Goal: Communication & Community: Answer question/provide support

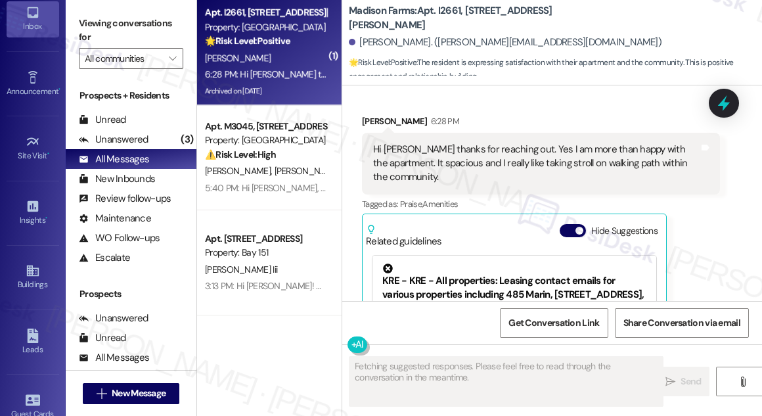
scroll to position [1285, 0]
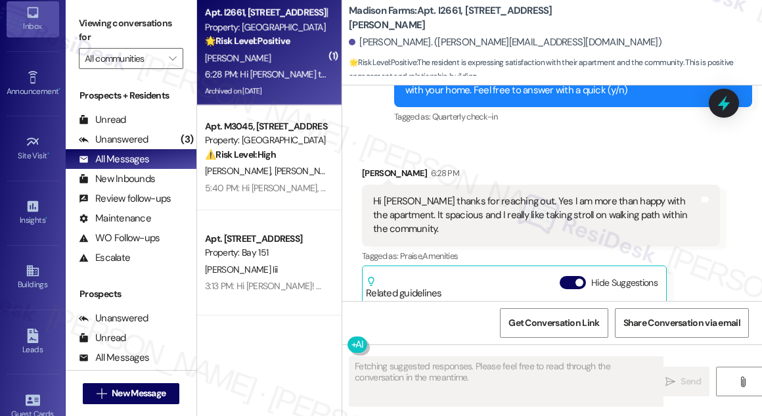
click at [525, 226] on div "Hi [PERSON_NAME] thanks for reaching out. Yes I am more than happy with the apa…" at bounding box center [536, 215] width 326 height 42
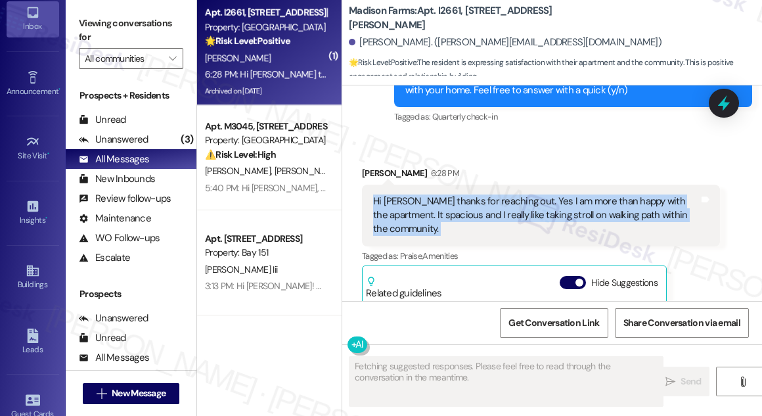
click at [525, 226] on div "Hi [PERSON_NAME] thanks for reaching out. Yes I am more than happy with the apa…" at bounding box center [536, 215] width 326 height 42
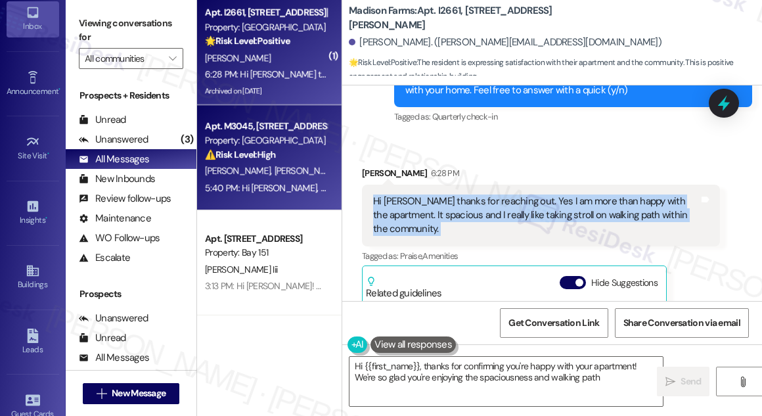
type textarea "Hi {{first_name}}, thanks for confirming you're happy with your apartment! We'r…"
click at [282, 180] on div "5:40 PM: Hi [PERSON_NAME], yes, our property manager confirmed [DATE] that they…" at bounding box center [266, 188] width 124 height 16
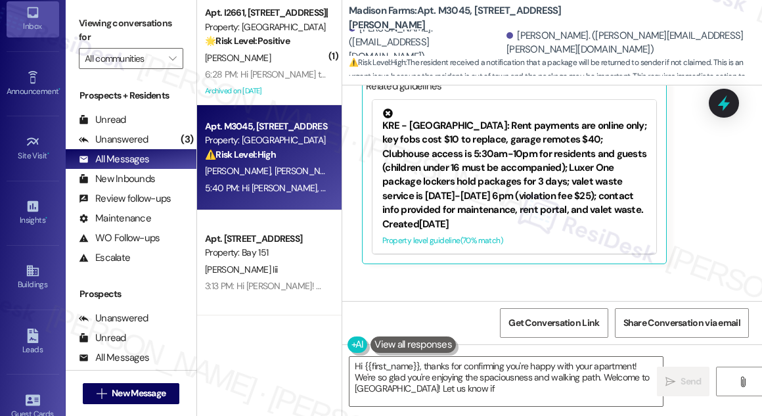
scroll to position [2873, 0]
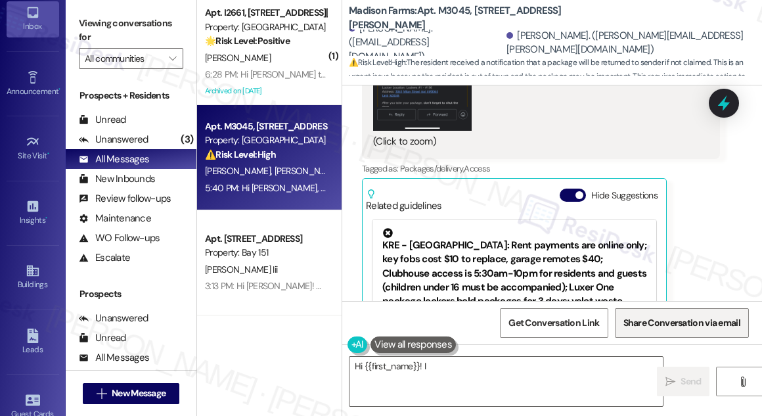
click at [446, 129] on button "Zoom image" at bounding box center [422, 23] width 98 height 213
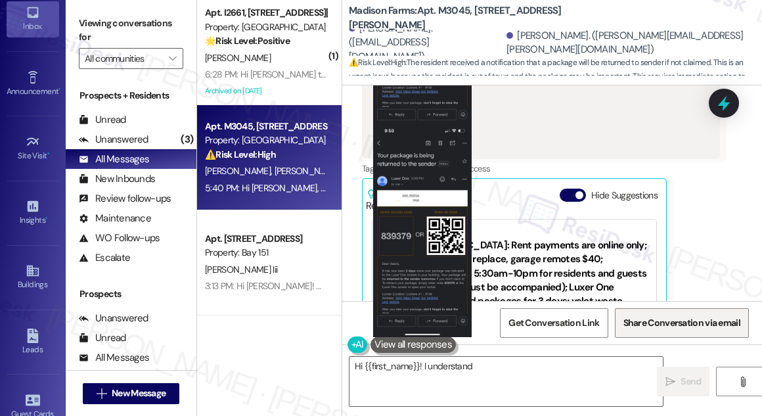
scroll to position [2276, 0]
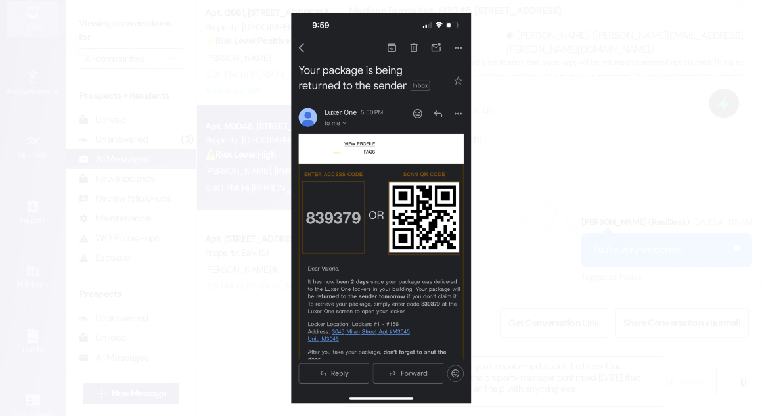
type textarea "Hi {{first_name}}! I understand you're concerned about the Luxer One notificati…"
drag, startPoint x: 368, startPoint y: 49, endPoint x: 335, endPoint y: 141, distance: 97.6
click at [335, 141] on button "Unzoom image" at bounding box center [381, 208] width 762 height 416
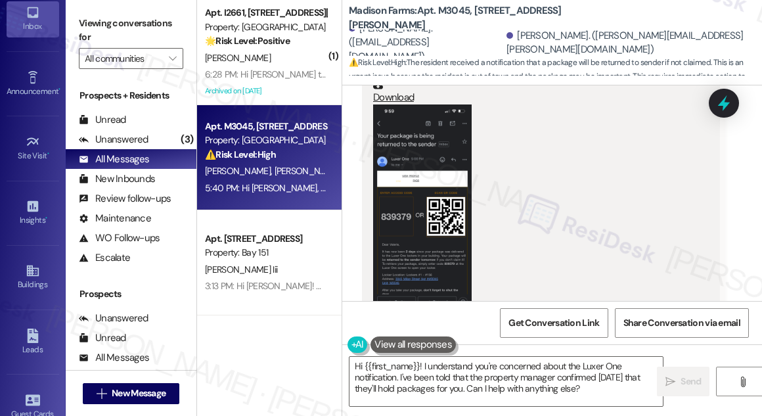
scroll to position [2635, 0]
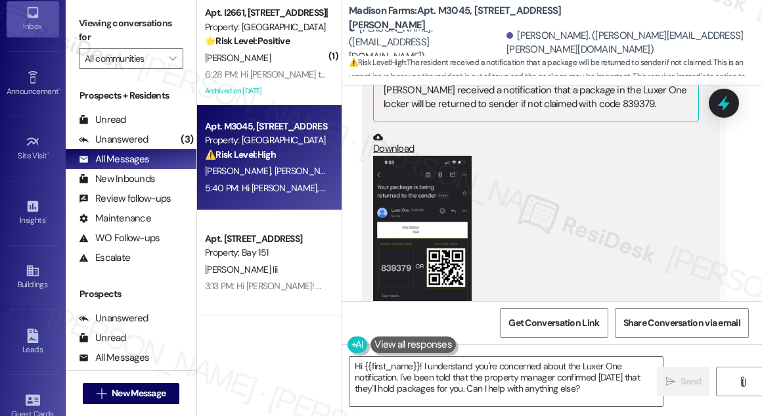
click at [400, 155] on link "Download" at bounding box center [536, 143] width 326 height 23
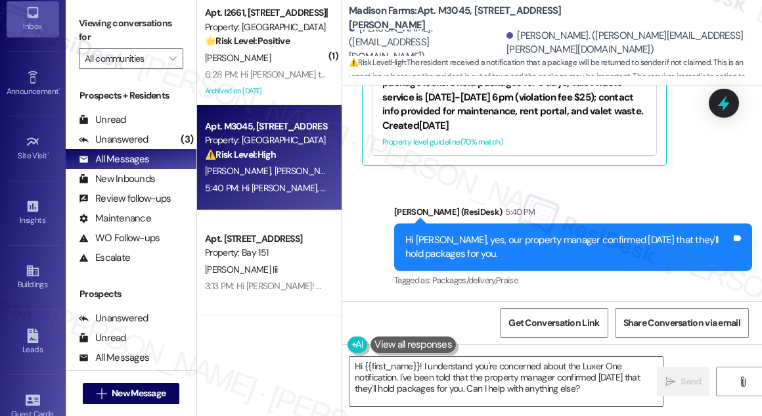
scroll to position [3118, 0]
click at [495, 236] on div "Hi [PERSON_NAME], yes, our property manager confirmed [DATE] that they'll hold …" at bounding box center [568, 247] width 326 height 28
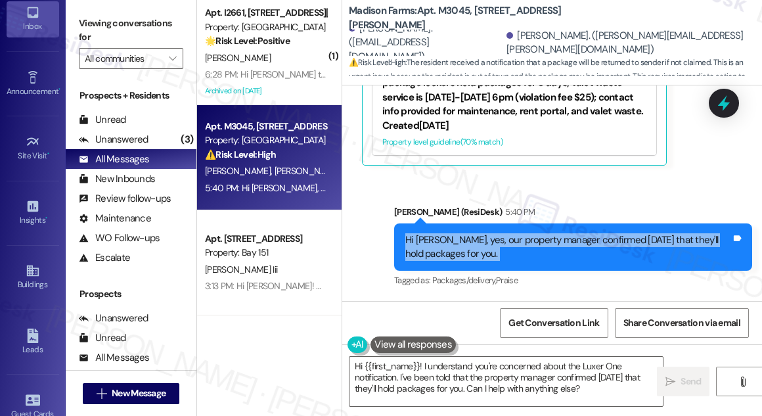
click at [495, 236] on div "Hi [PERSON_NAME], yes, our property manager confirmed [DATE] that they'll hold …" at bounding box center [568, 247] width 326 height 28
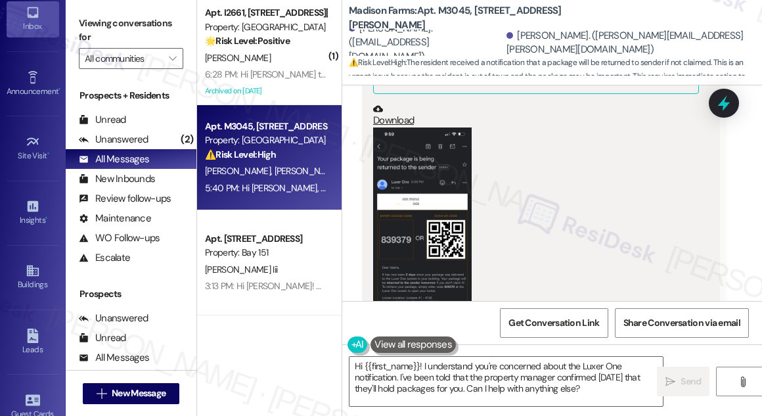
scroll to position [2521, 0]
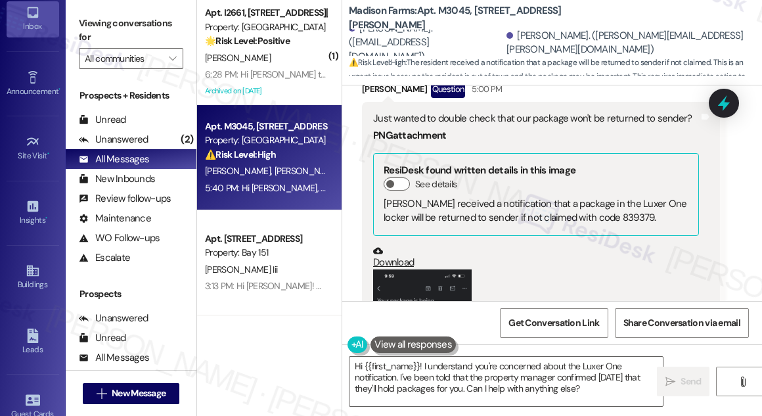
click at [494, 125] on div "Just wanted to double check that our package won't be returned to sender?" at bounding box center [536, 119] width 326 height 14
click at [491, 125] on div "Just wanted to double check that our package won't be returned to sender?" at bounding box center [536, 119] width 326 height 14
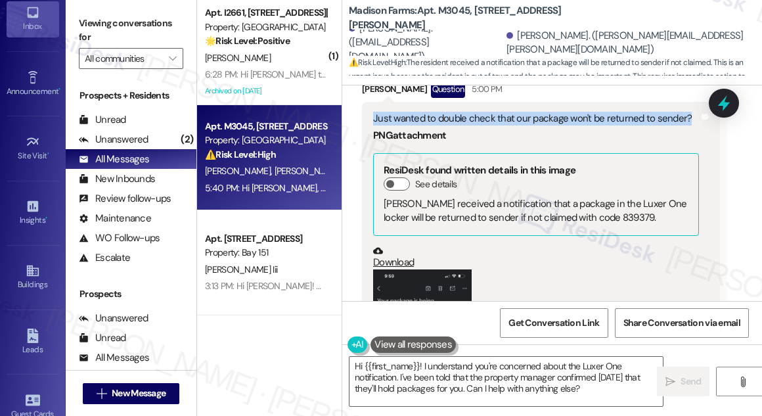
click at [490, 125] on div "Just wanted to double check that our package won't be returned to sender?" at bounding box center [536, 119] width 326 height 14
click at [509, 125] on div "Just wanted to double check that our package won't be returned to sender?" at bounding box center [536, 119] width 326 height 14
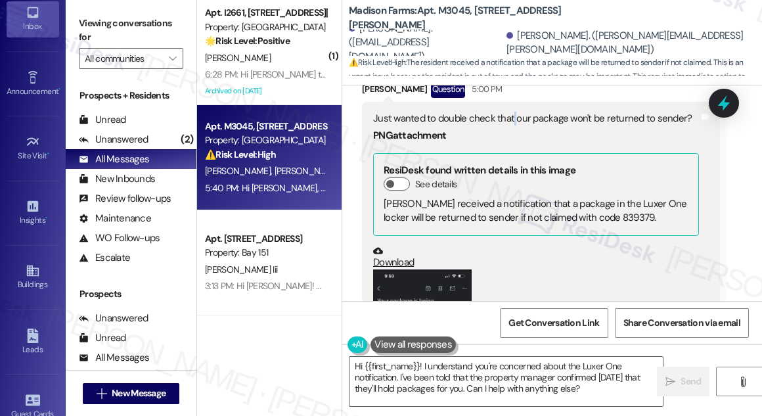
click at [509, 125] on div "Just wanted to double check that our package won't be returned to sender?" at bounding box center [536, 119] width 326 height 14
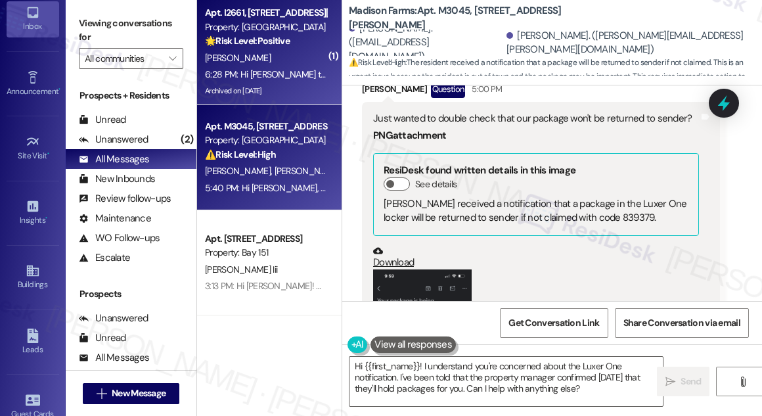
click at [296, 83] on div "Archived on [DATE]" at bounding box center [266, 91] width 124 height 16
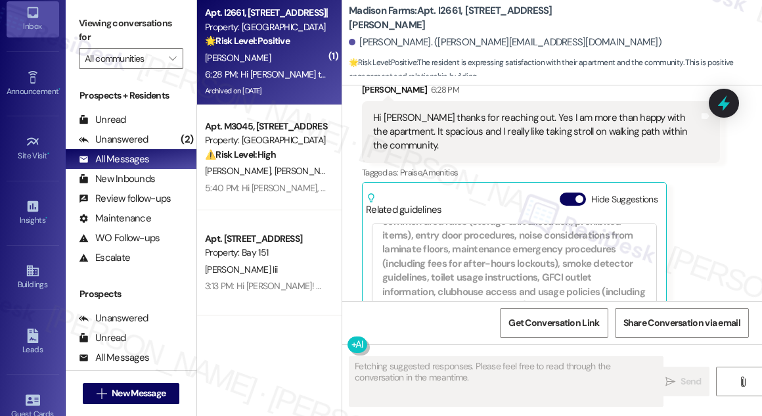
scroll to position [1285, 0]
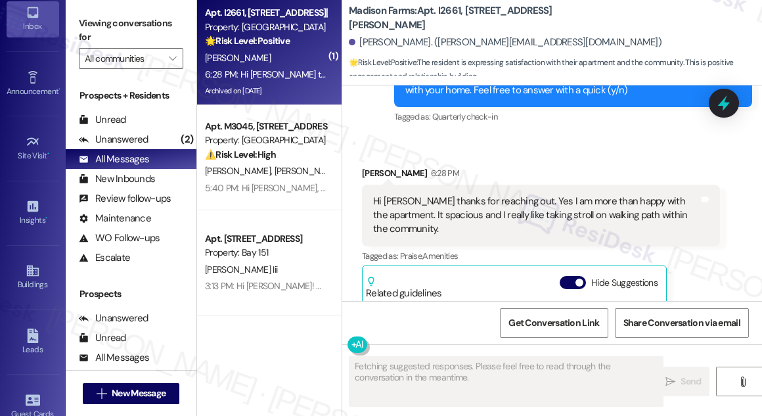
click at [576, 95] on div "Hi there [PERSON_NAME]! I just wanted to check in and ask if you are happy with…" at bounding box center [568, 83] width 326 height 28
click at [593, 211] on div "Hi [PERSON_NAME] thanks for reaching out. Yes I am more than happy with the apa…" at bounding box center [536, 215] width 326 height 42
click at [592, 211] on div "Hi [PERSON_NAME] thanks for reaching out. Yes I am more than happy with the apa…" at bounding box center [536, 215] width 326 height 42
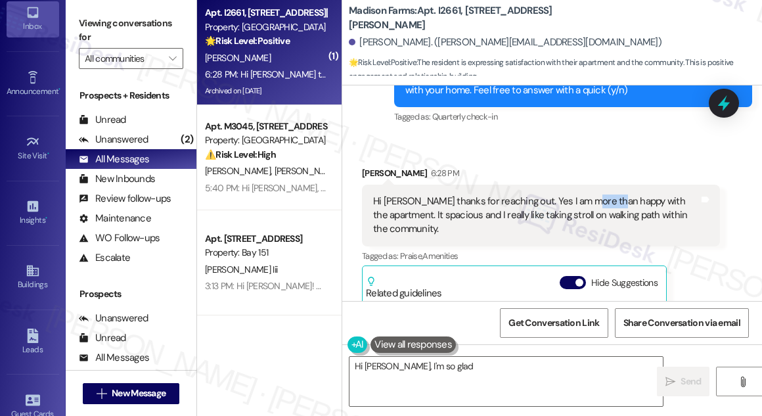
click at [98, 3] on div "Viewing conversations for All communities " at bounding box center [131, 41] width 131 height 82
click at [457, 364] on textarea "Hi [PERSON_NAME], I'm so glad" at bounding box center [505, 380] width 313 height 49
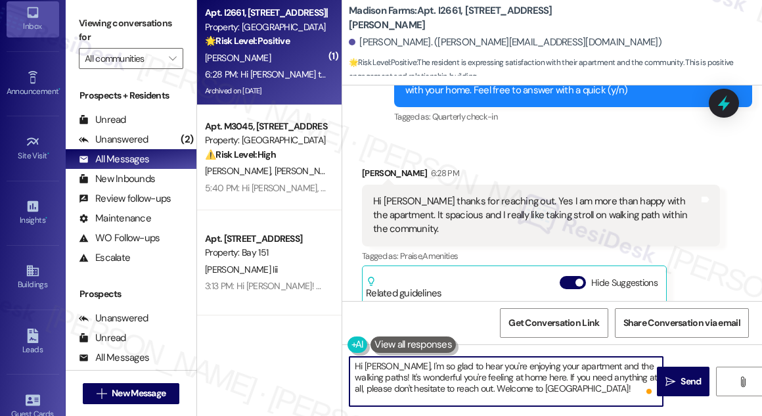
click at [455, 377] on textarea "Hi [PERSON_NAME], I'm so glad to hear you're enjoying your apartment and the wa…" at bounding box center [505, 380] width 313 height 49
paste textarea "{{first_name}}! I'm glad to hear that you're happy with your home. Could I also…"
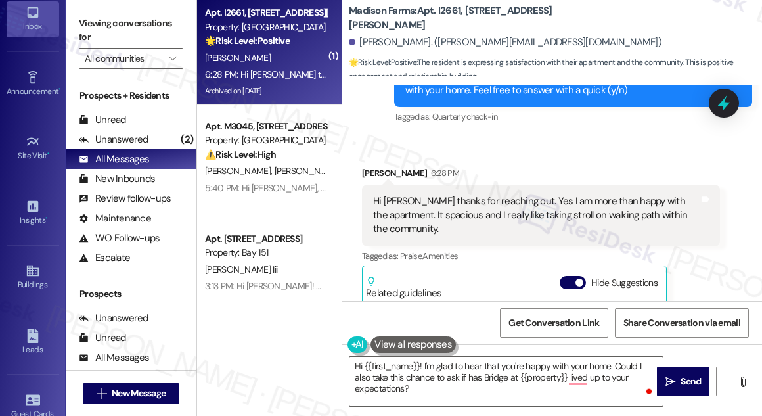
click at [376, 184] on div "[PERSON_NAME] 6:28 PM" at bounding box center [541, 175] width 358 height 18
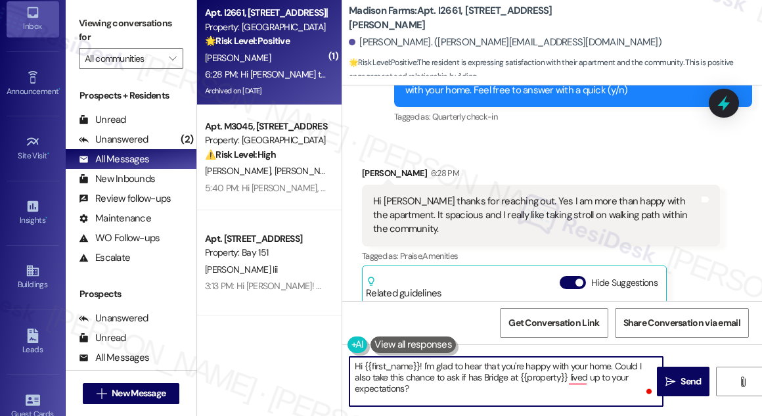
click at [461, 368] on textarea "Hi {{first_name}}! I'm glad to hear that you're happy with your home. Could I a…" at bounding box center [505, 380] width 313 height 49
click at [462, 381] on textarea "Hi {{first_name}}! I'm glad to hear that you're happy with your home. Could I a…" at bounding box center [505, 380] width 313 height 49
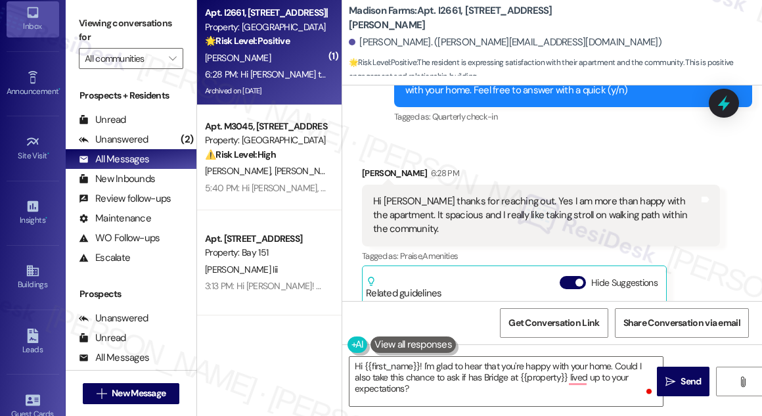
click at [138, 12] on div "Viewing conversations for All communities " at bounding box center [131, 41] width 131 height 82
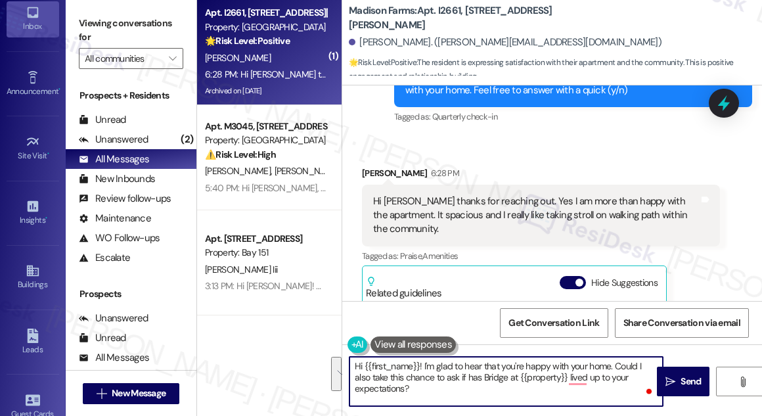
drag, startPoint x: 469, startPoint y: 390, endPoint x: 616, endPoint y: 364, distance: 148.7
click at [616, 364] on textarea "Hi {{first_name}}! I'm glad to hear that you're happy with your home. Could I a…" at bounding box center [505, 380] width 313 height 49
paste textarea "That’s awesome to hear, [PERSON_NAME]! Thank you! If you don’t mind, would you …"
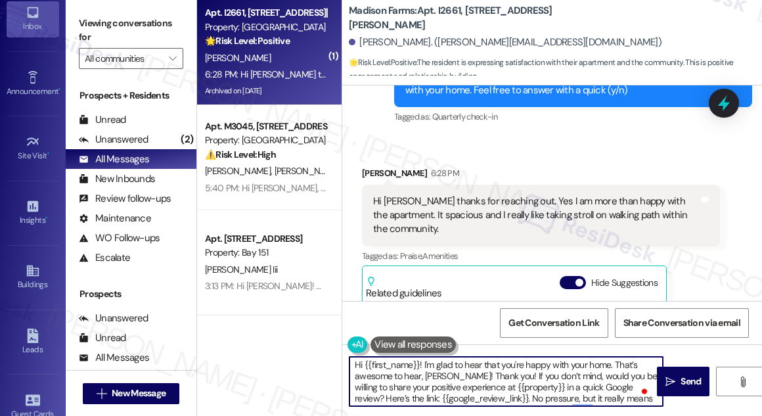
scroll to position [0, 0]
drag, startPoint x: 493, startPoint y: 377, endPoint x: 616, endPoint y: 362, distance: 124.4
click at [616, 362] on textarea "Hi {{first_name}}! I'm glad to hear that you're happy with your home. That’s aw…" at bounding box center [505, 380] width 313 height 49
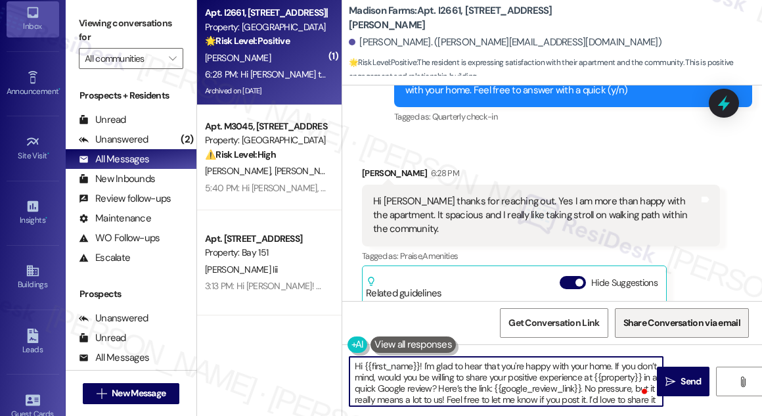
type textarea "Hi {{first_name}}! I'm glad to hear that you're happy with your home. If you do…"
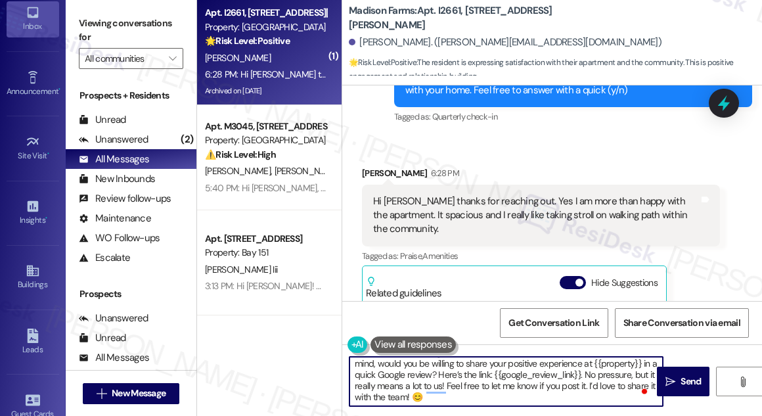
click at [527, 393] on textarea "Hi {{first_name}}! I'm glad to hear that you're happy with your home. If you do…" at bounding box center [505, 380] width 313 height 49
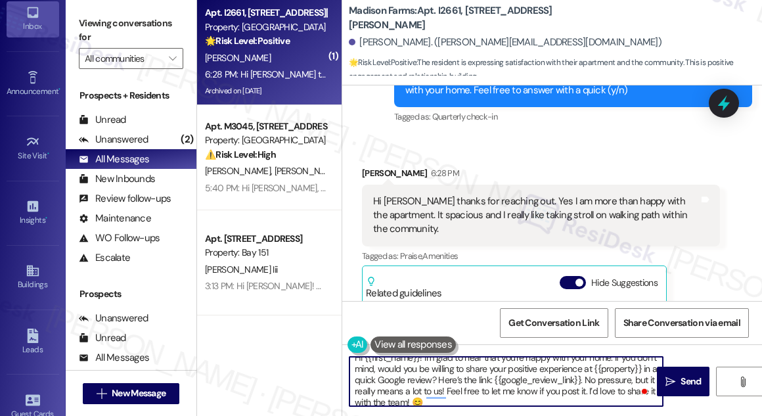
scroll to position [0, 0]
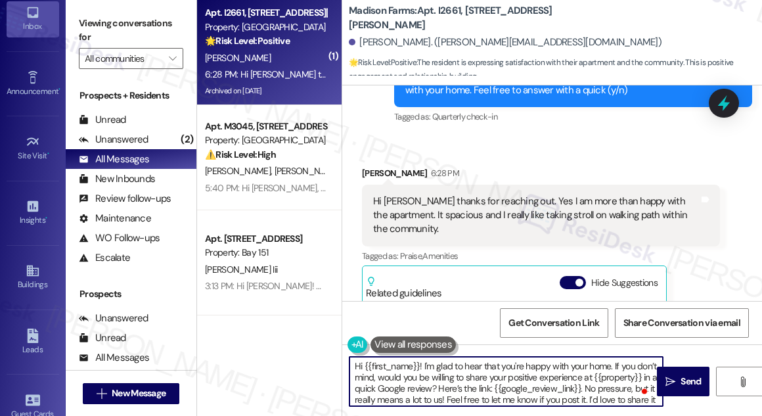
click at [478, 377] on textarea "Hi {{first_name}}! I'm glad to hear that you're happy with your home. If you do…" at bounding box center [505, 380] width 313 height 49
click at [477, 381] on textarea "Hi {{first_name}}! I'm glad to hear that you're happy with your home. If you do…" at bounding box center [505, 380] width 313 height 49
click at [530, 386] on textarea "Hi {{first_name}}! I'm glad to hear that you're happy with your home. If you do…" at bounding box center [505, 380] width 313 height 49
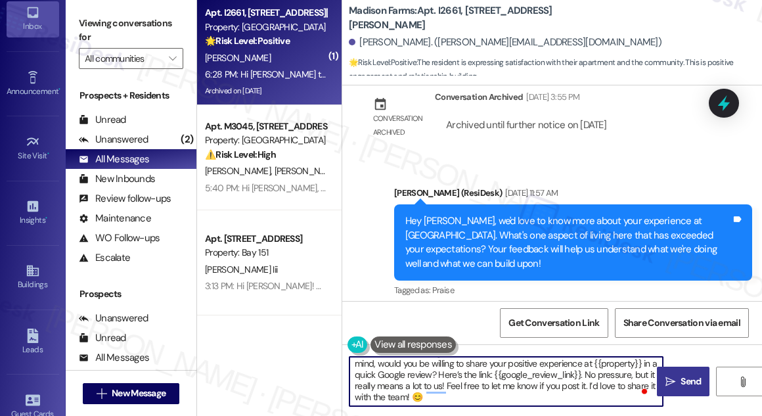
click at [681, 377] on span "Send" at bounding box center [690, 381] width 20 height 14
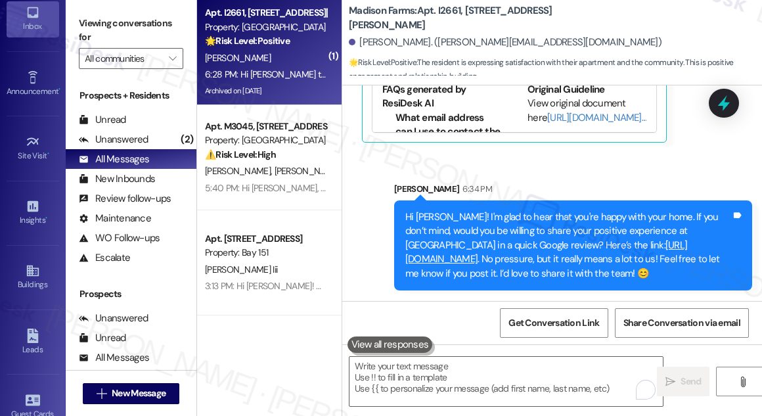
click at [620, 152] on div "Sent via SMS [PERSON_NAME] 6:34 PM Hi [PERSON_NAME]! I'm glad to hear that you'…" at bounding box center [552, 226] width 420 height 148
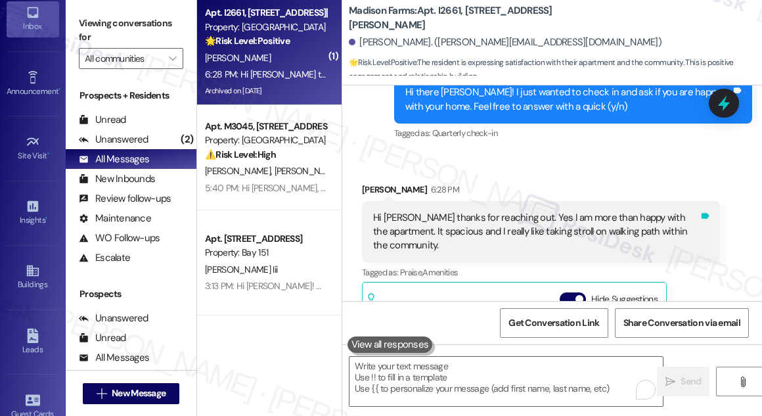
click at [701, 219] on icon at bounding box center [705, 216] width 8 height 6
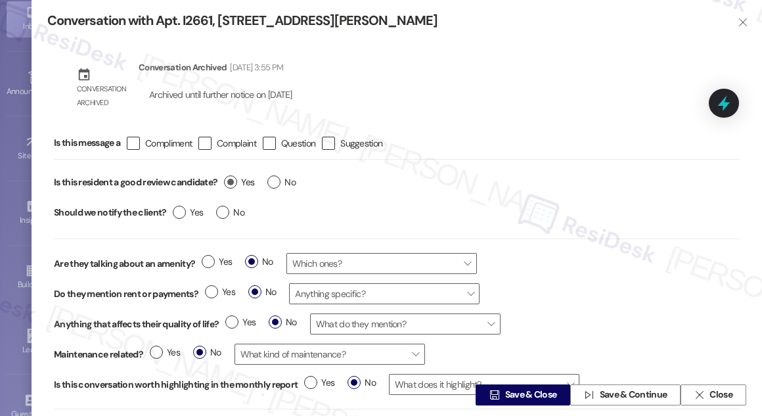
click at [230, 184] on label "Yes" at bounding box center [239, 182] width 30 height 14
click at [230, 184] on input "Yes" at bounding box center [239, 183] width 30 height 17
radio input "true"
click at [131, 139] on icon "" at bounding box center [133, 143] width 9 height 14
click at [129, 139] on input " Compliment" at bounding box center [124, 143] width 9 height 9
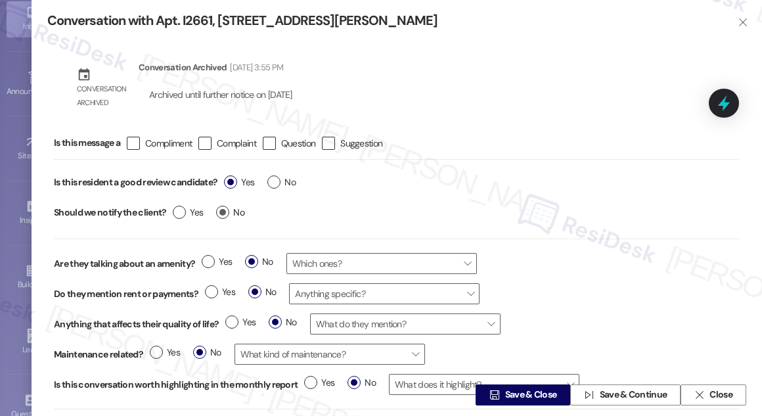
checkbox input "true"
click at [223, 212] on label "No" at bounding box center [230, 212] width 28 height 14
click at [223, 212] on input "No" at bounding box center [230, 213] width 28 height 17
radio input "true"
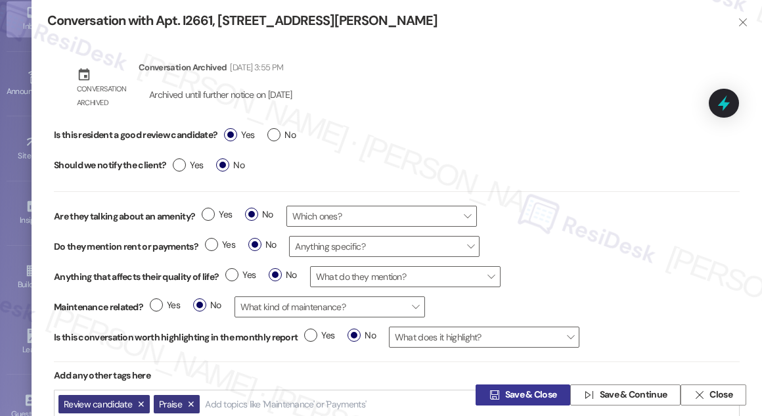
click at [530, 393] on span "Save & Close" at bounding box center [531, 395] width 52 height 14
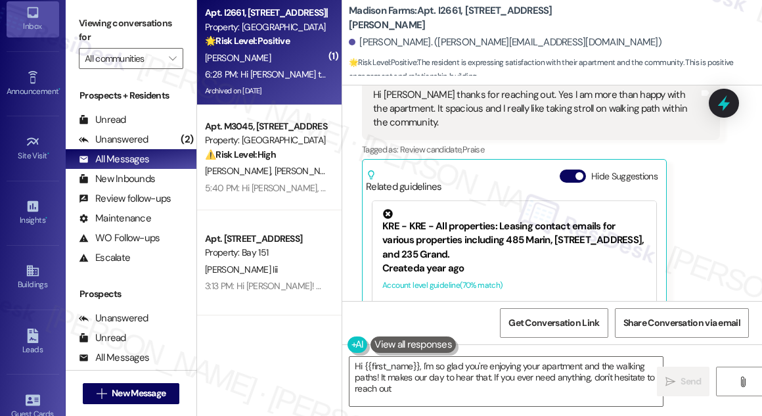
type textarea "Hi {{first_name}}, I'm so glad you're enjoying your apartment and the walking p…"
